Goal: Task Accomplishment & Management: Manage account settings

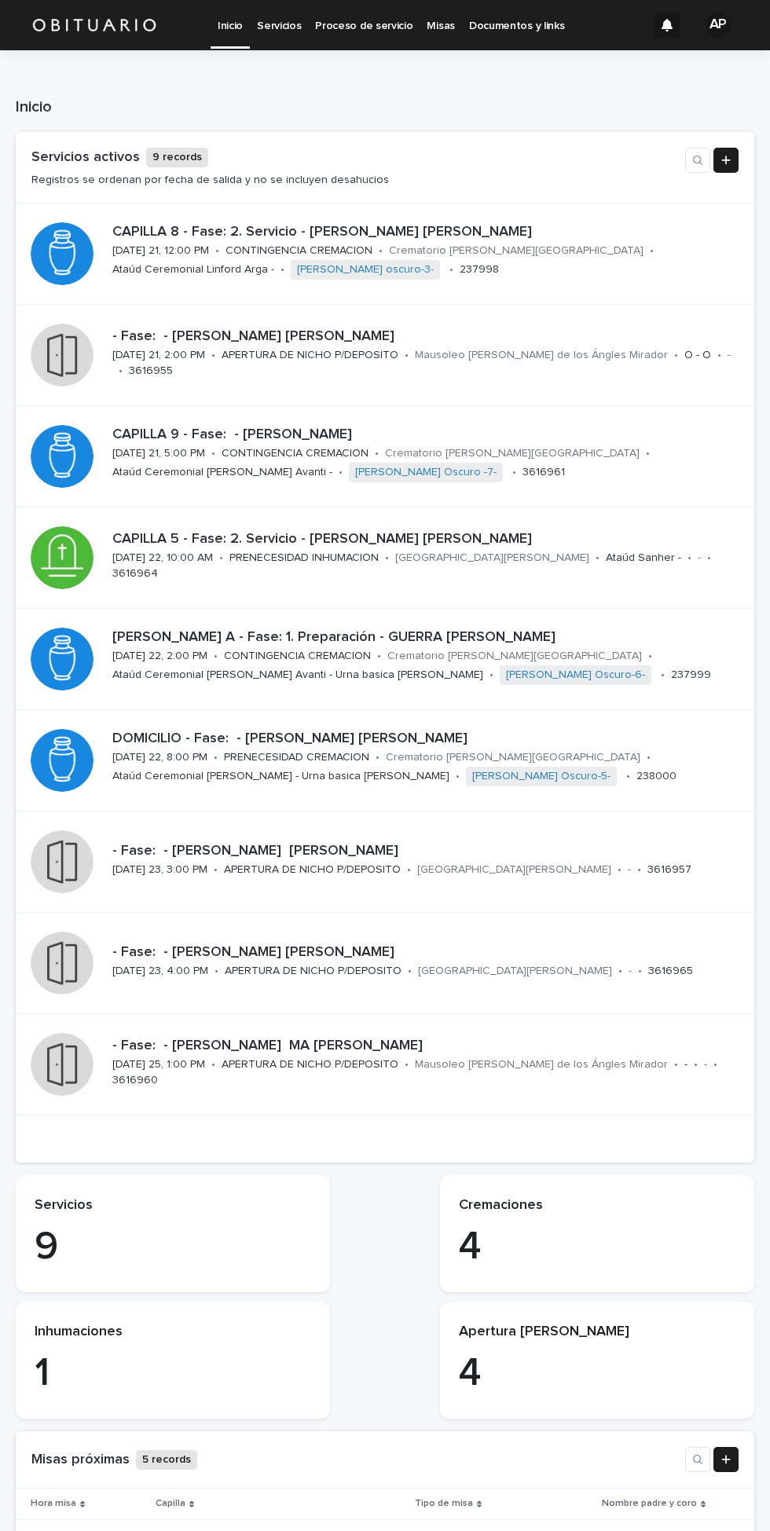
click at [626, 765] on div "DOMICILIO - Fase: - [PERSON_NAME] [PERSON_NAME][DATE] 22, 8:00 PM • PRENECESIDA…" at bounding box center [424, 759] width 636 height 71
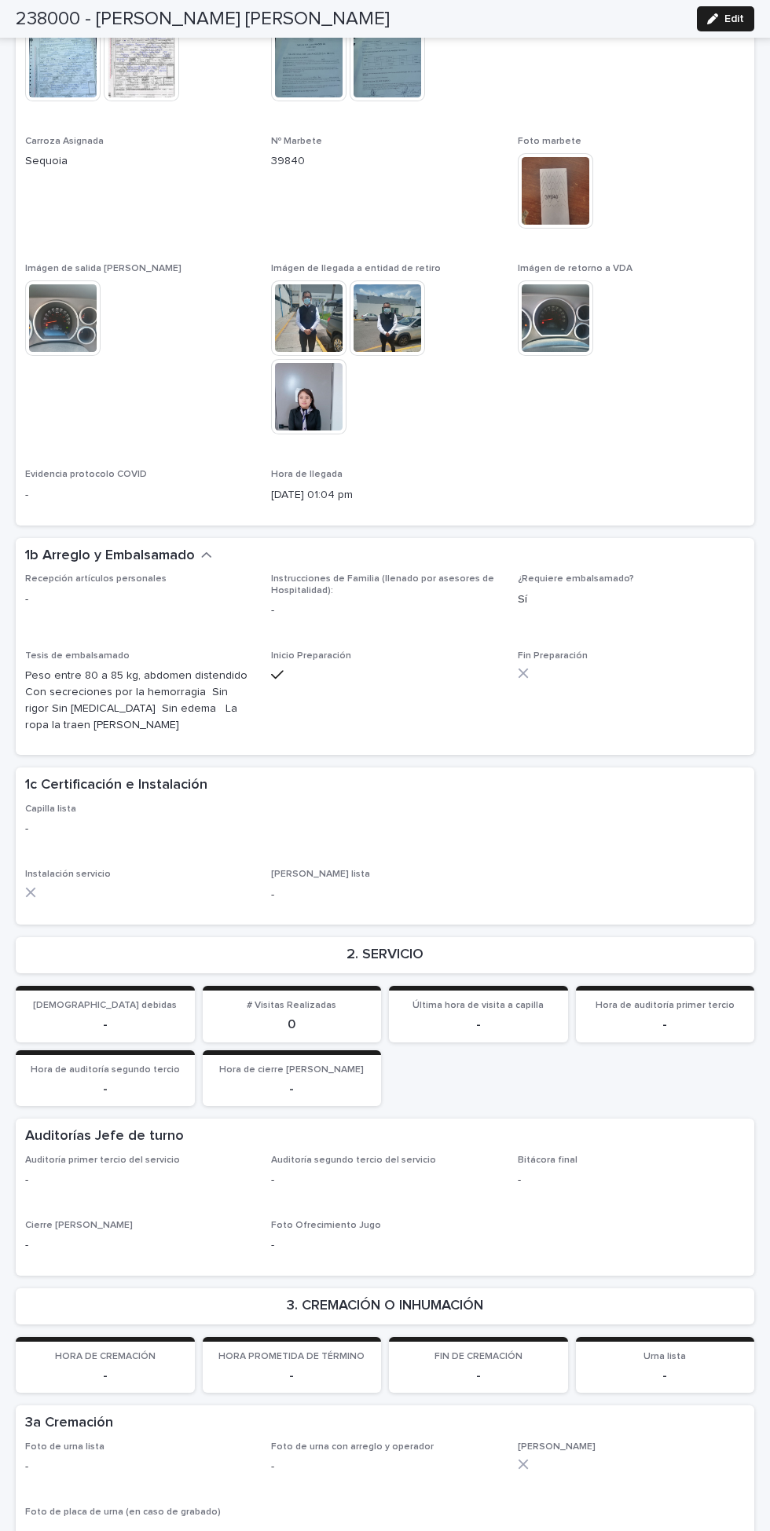
scroll to position [1502, 0]
click at [735, 19] on span "Edit" at bounding box center [734, 18] width 20 height 11
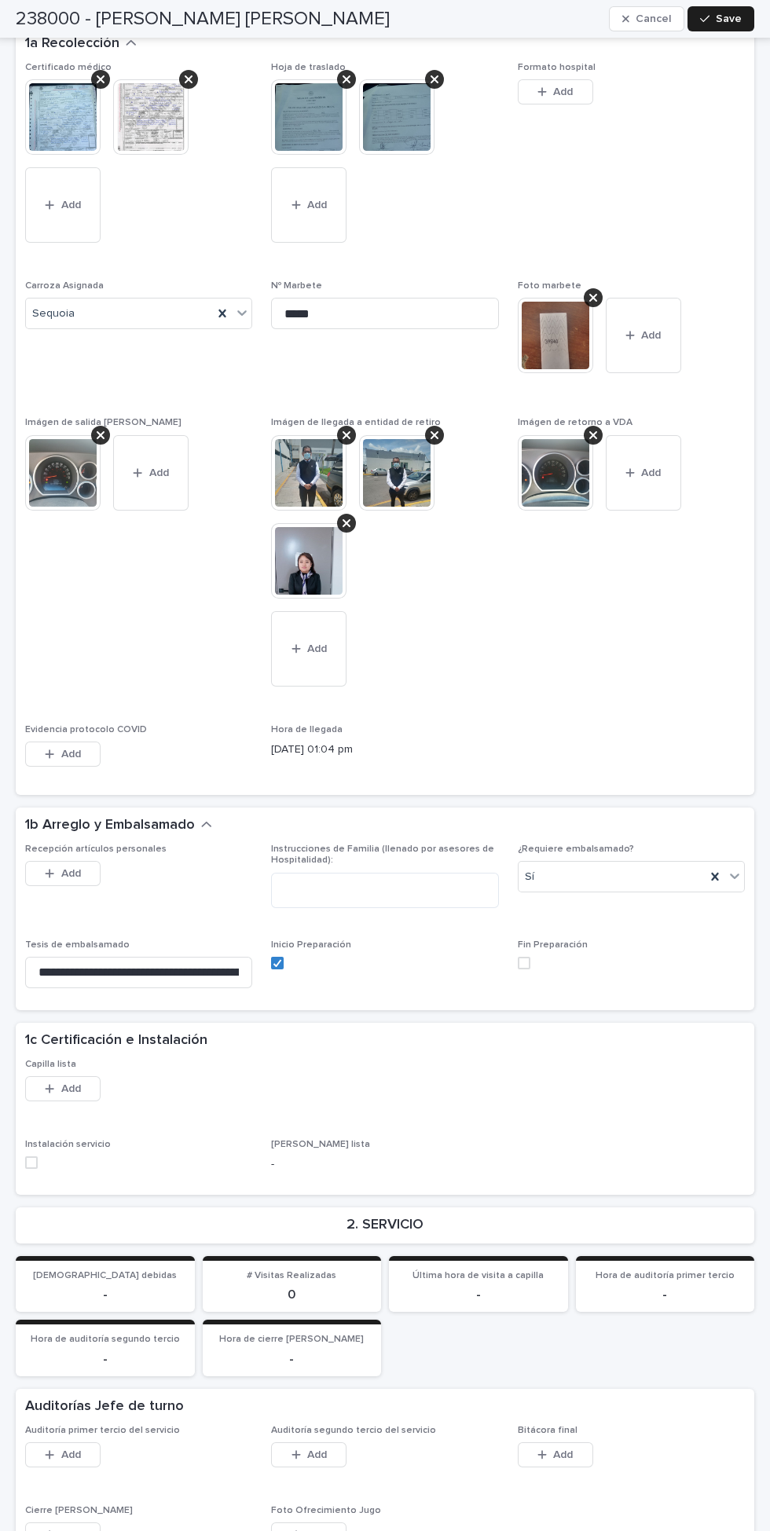
scroll to position [1685, 0]
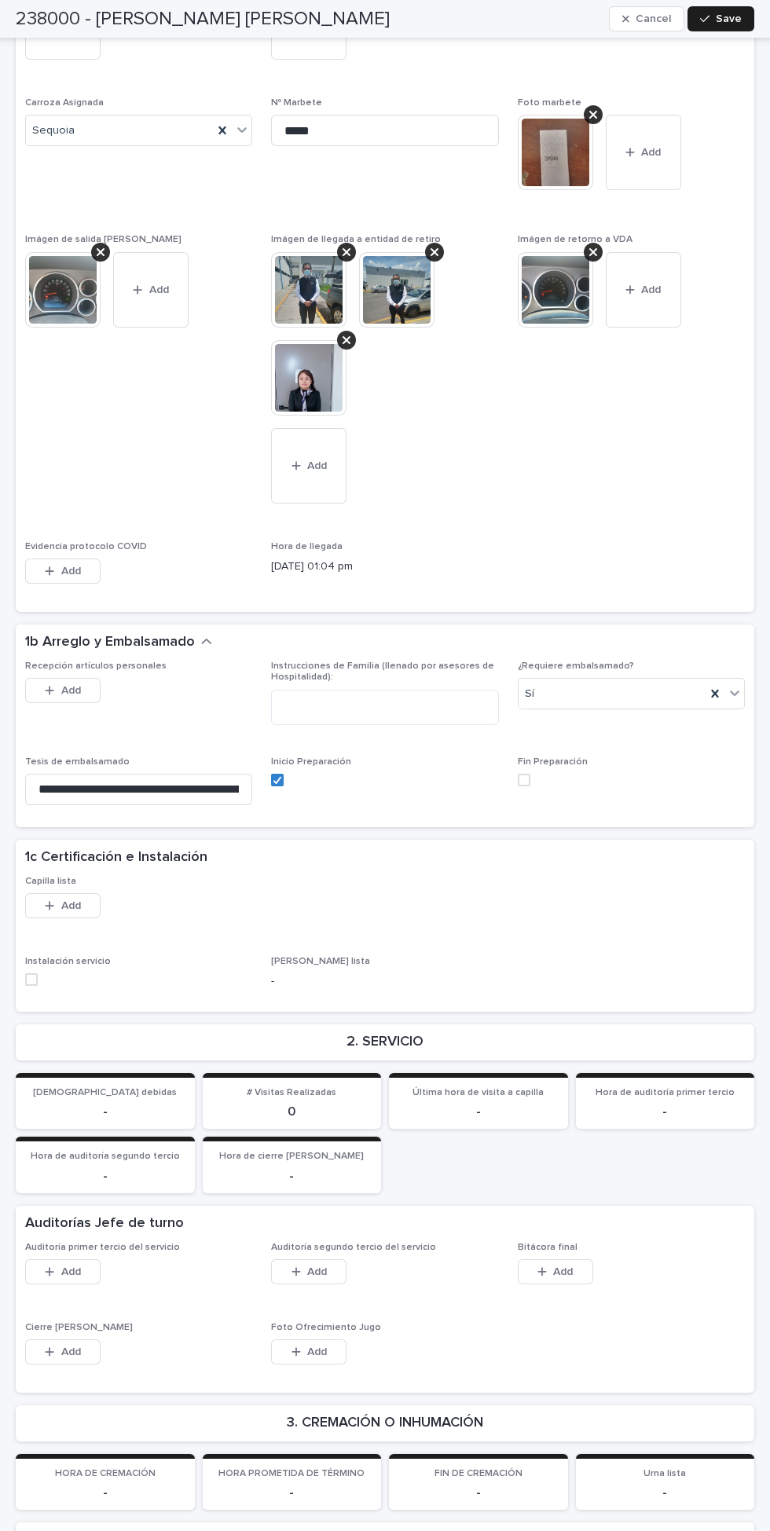
click at [523, 774] on span at bounding box center [524, 780] width 13 height 13
click at [746, 13] on button "Save" at bounding box center [720, 18] width 67 height 25
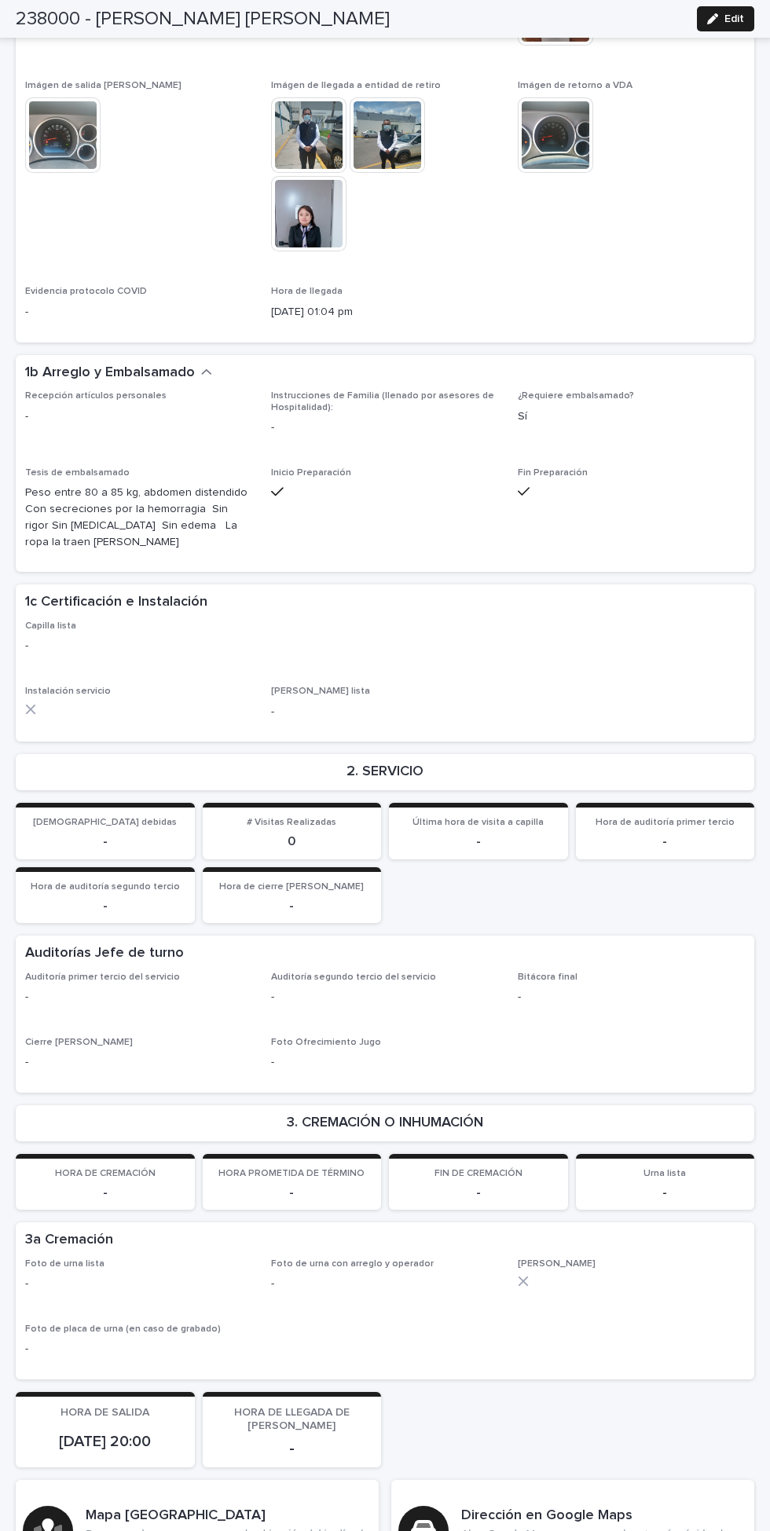
scroll to position [1503, 0]
